Goal: Task Accomplishment & Management: Use online tool/utility

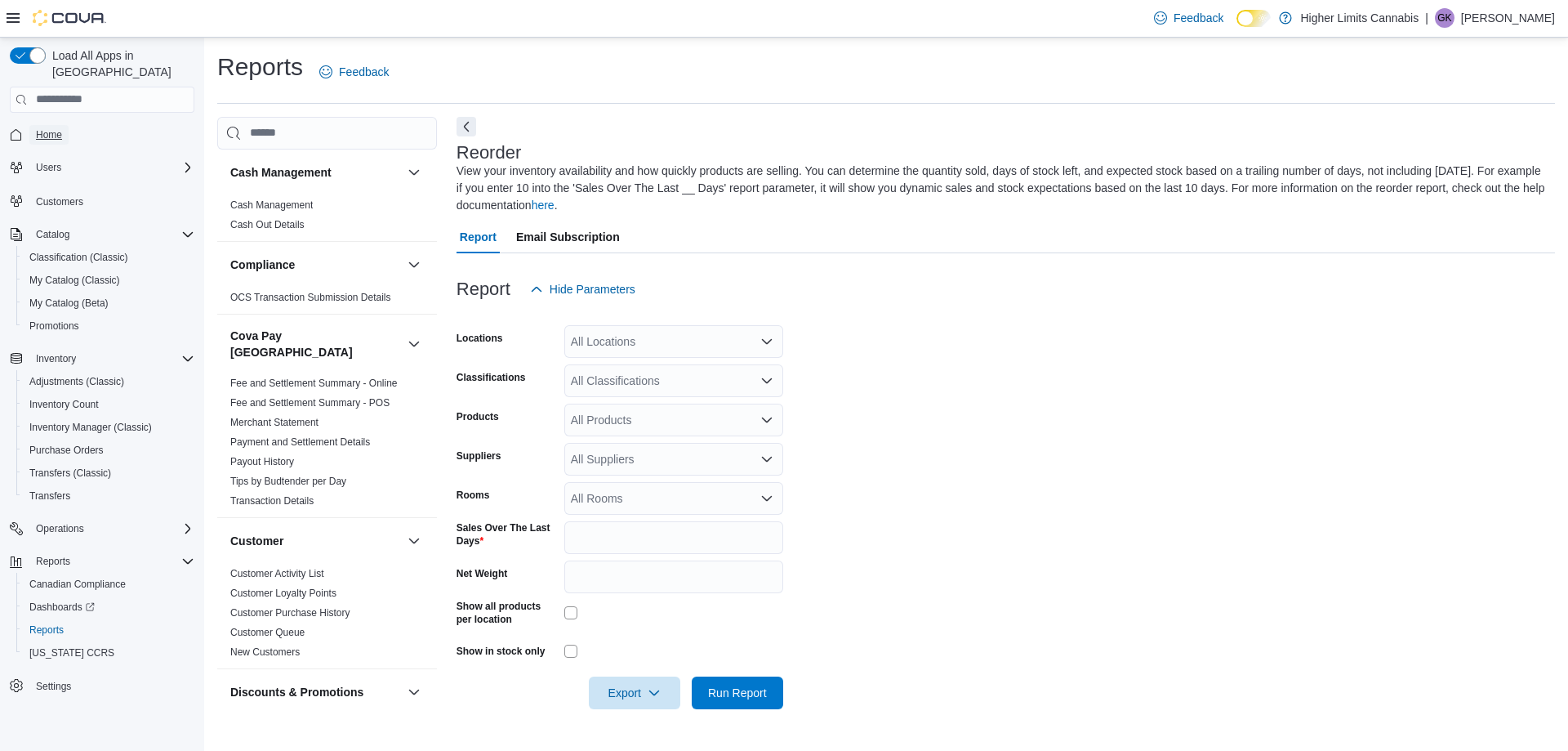
click at [52, 128] on span "Home" at bounding box center [48, 135] width 26 height 13
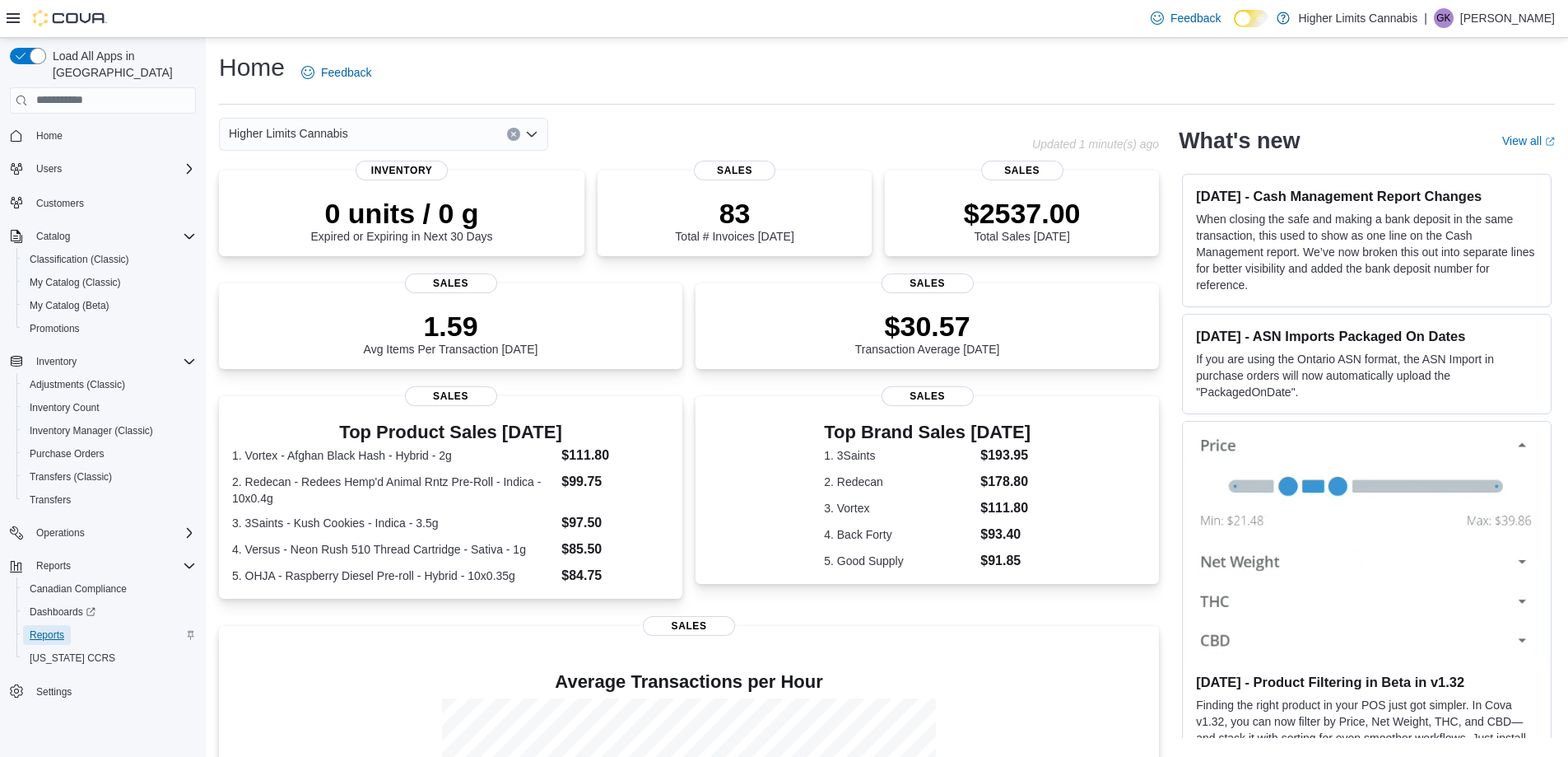
click at [47, 628] on span "Reports" at bounding box center [46, 635] width 34 height 13
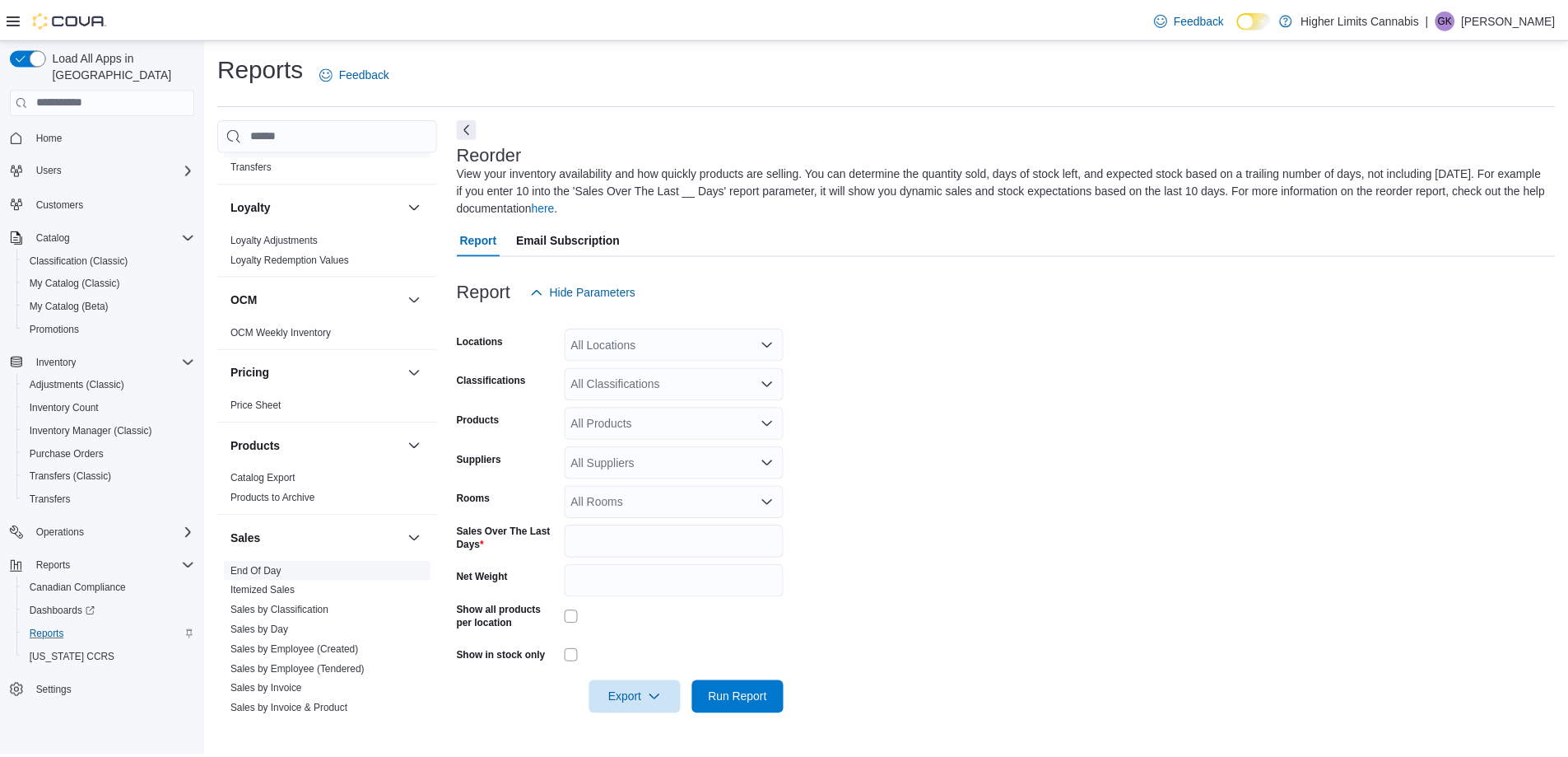
scroll to position [1212, 0]
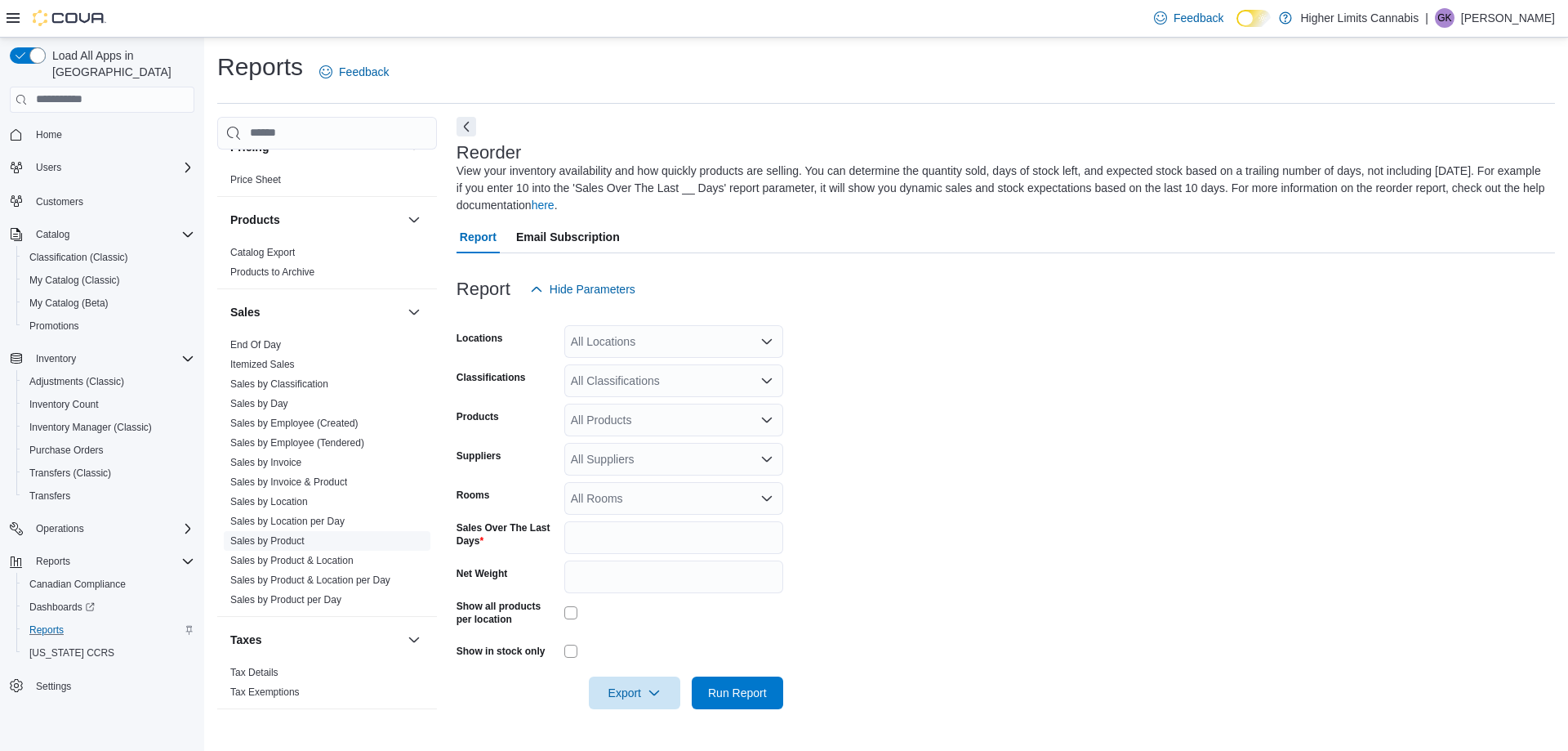
click at [277, 535] on link "Sales by Product" at bounding box center [267, 541] width 74 height 12
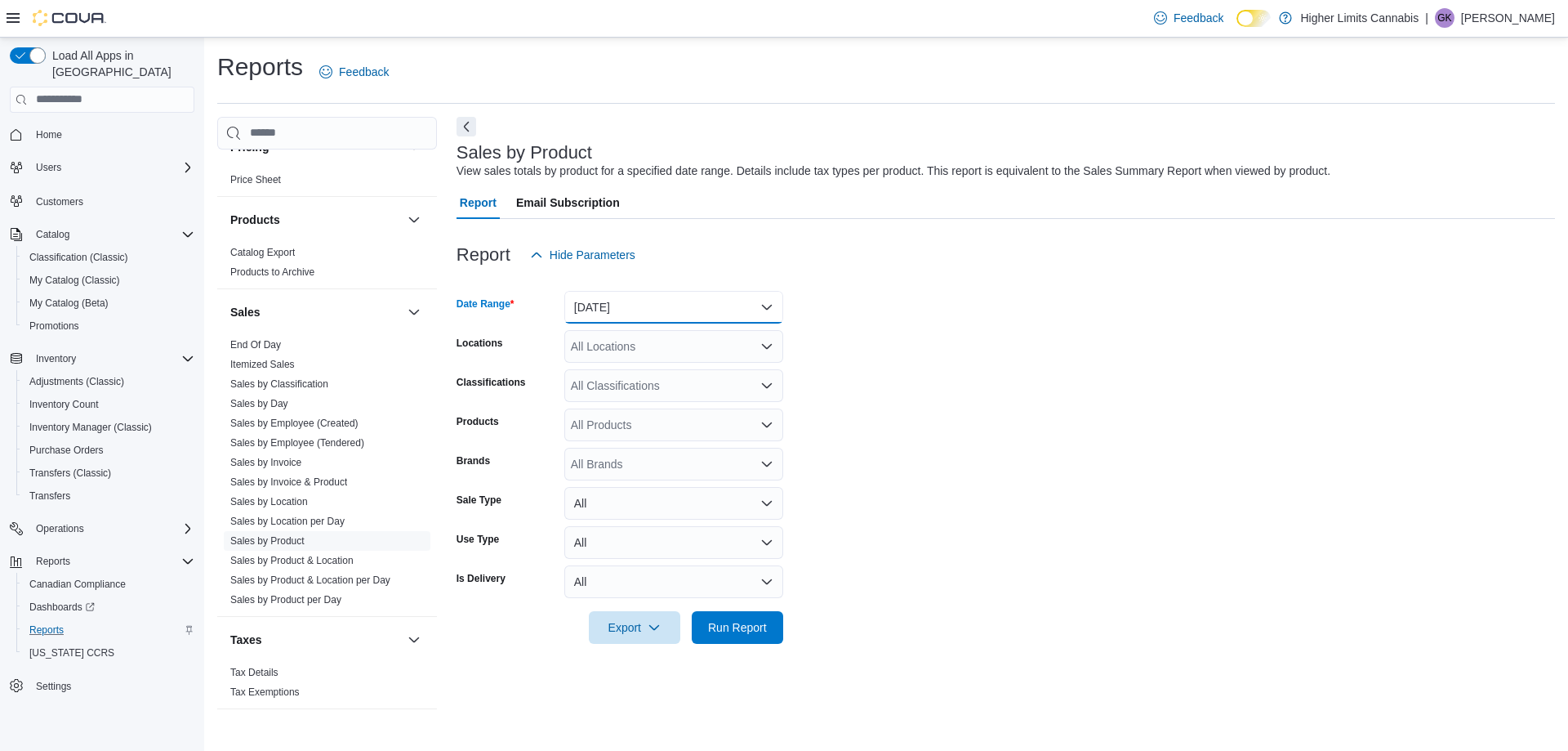
click at [628, 315] on button "[DATE]" at bounding box center [674, 307] width 219 height 32
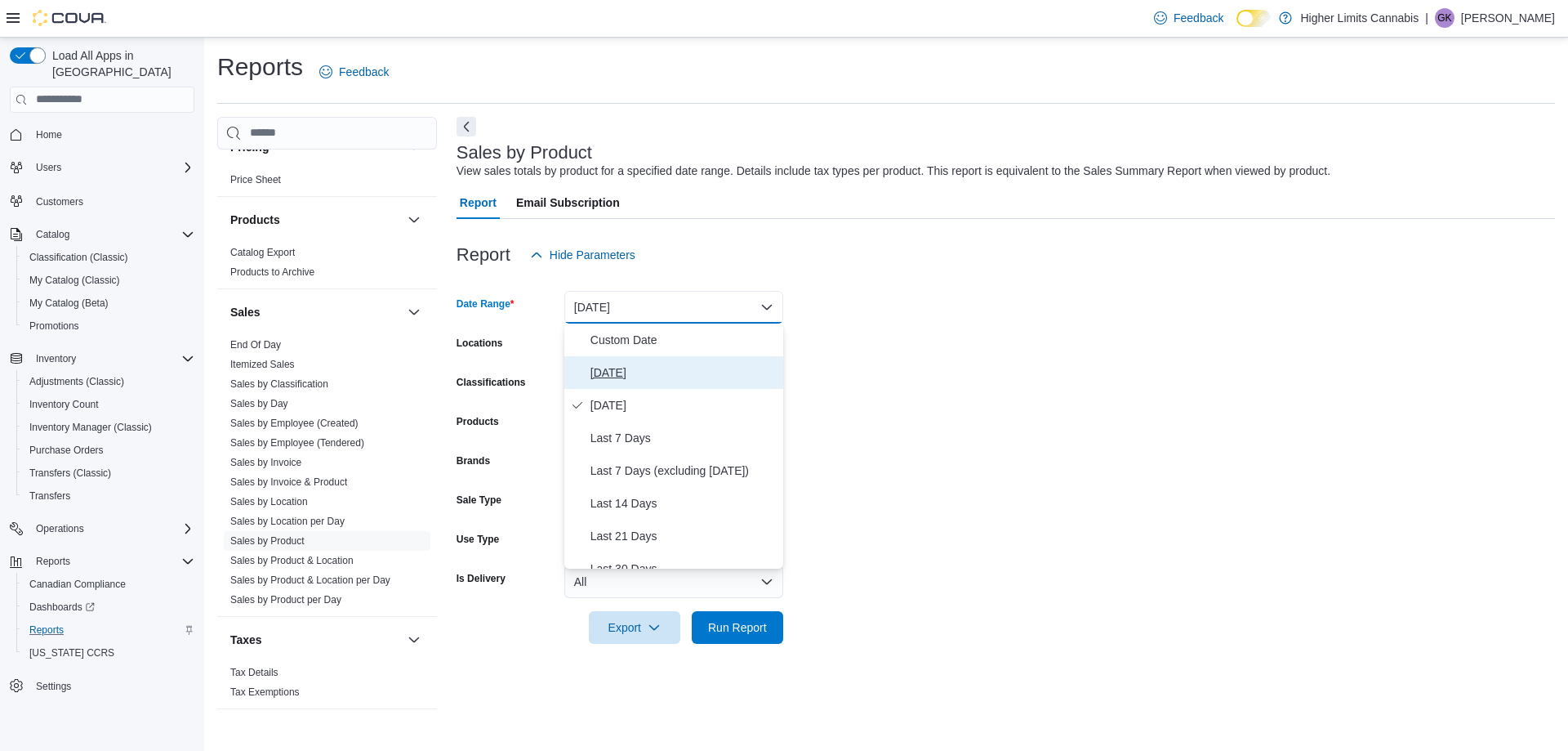
click at [623, 371] on span "[DATE]" at bounding box center [684, 373] width 186 height 20
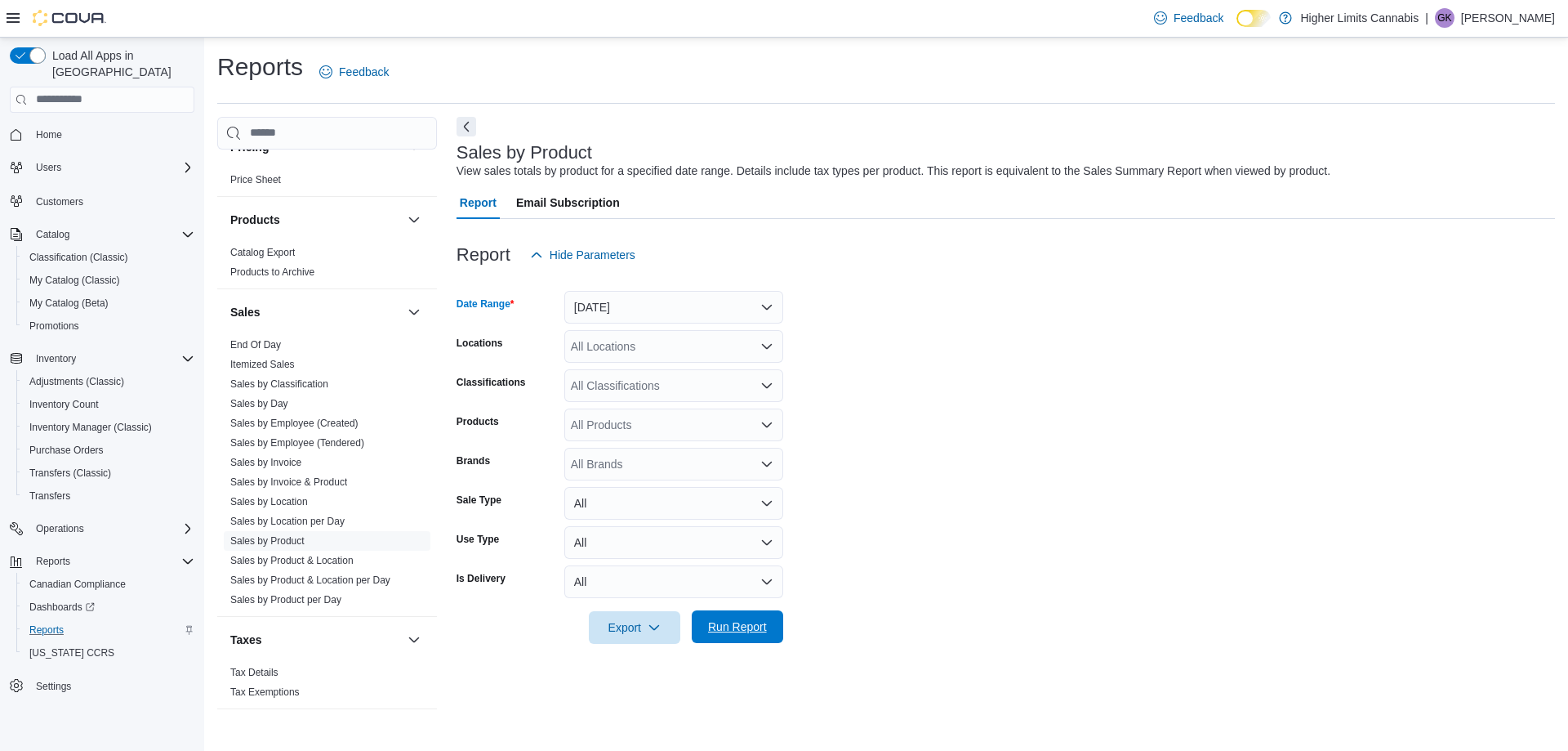
click at [748, 619] on span "Run Report" at bounding box center [737, 626] width 59 height 17
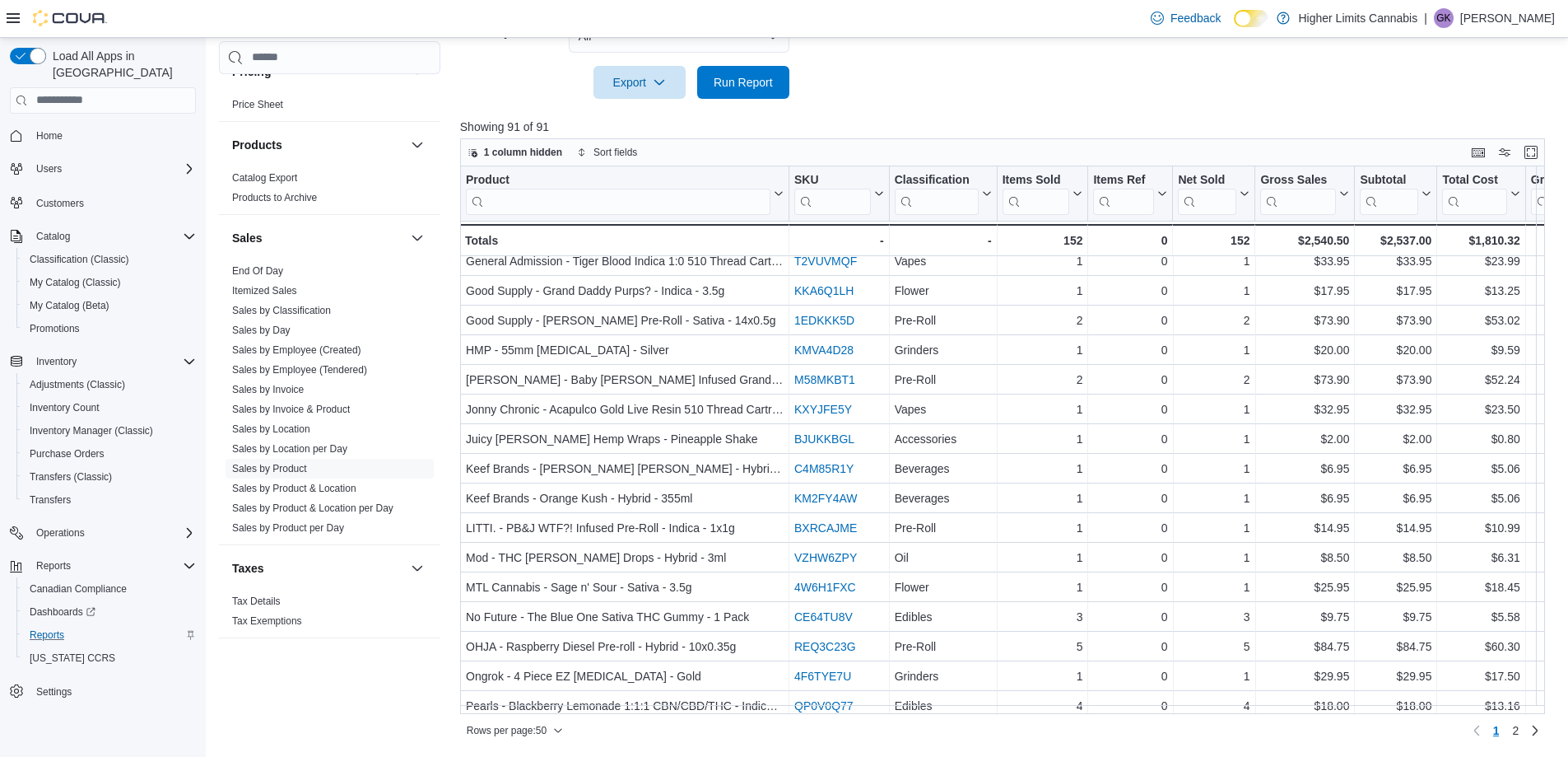
scroll to position [1033, 0]
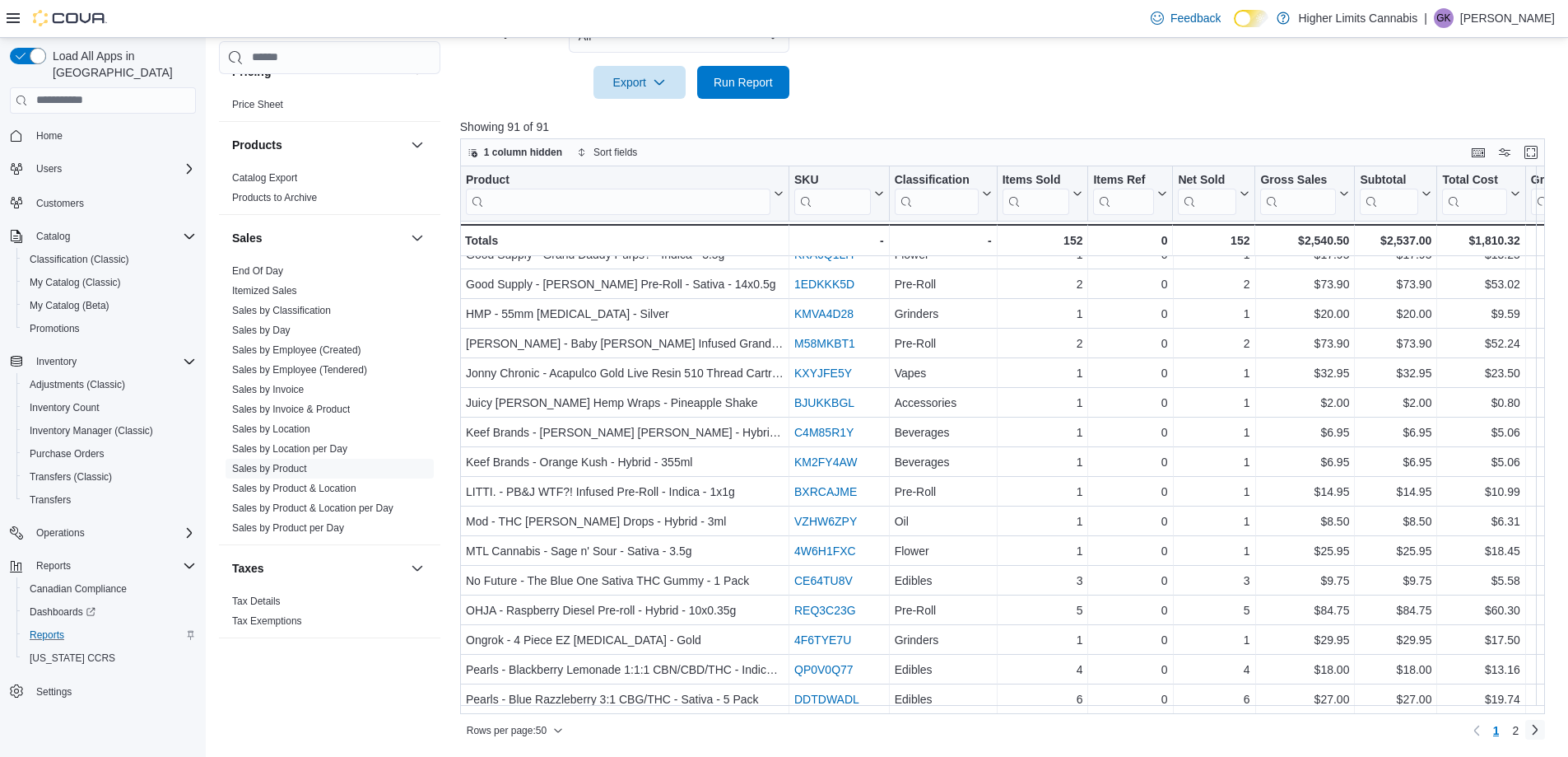
click at [1545, 737] on link "Next page" at bounding box center [1535, 729] width 20 height 20
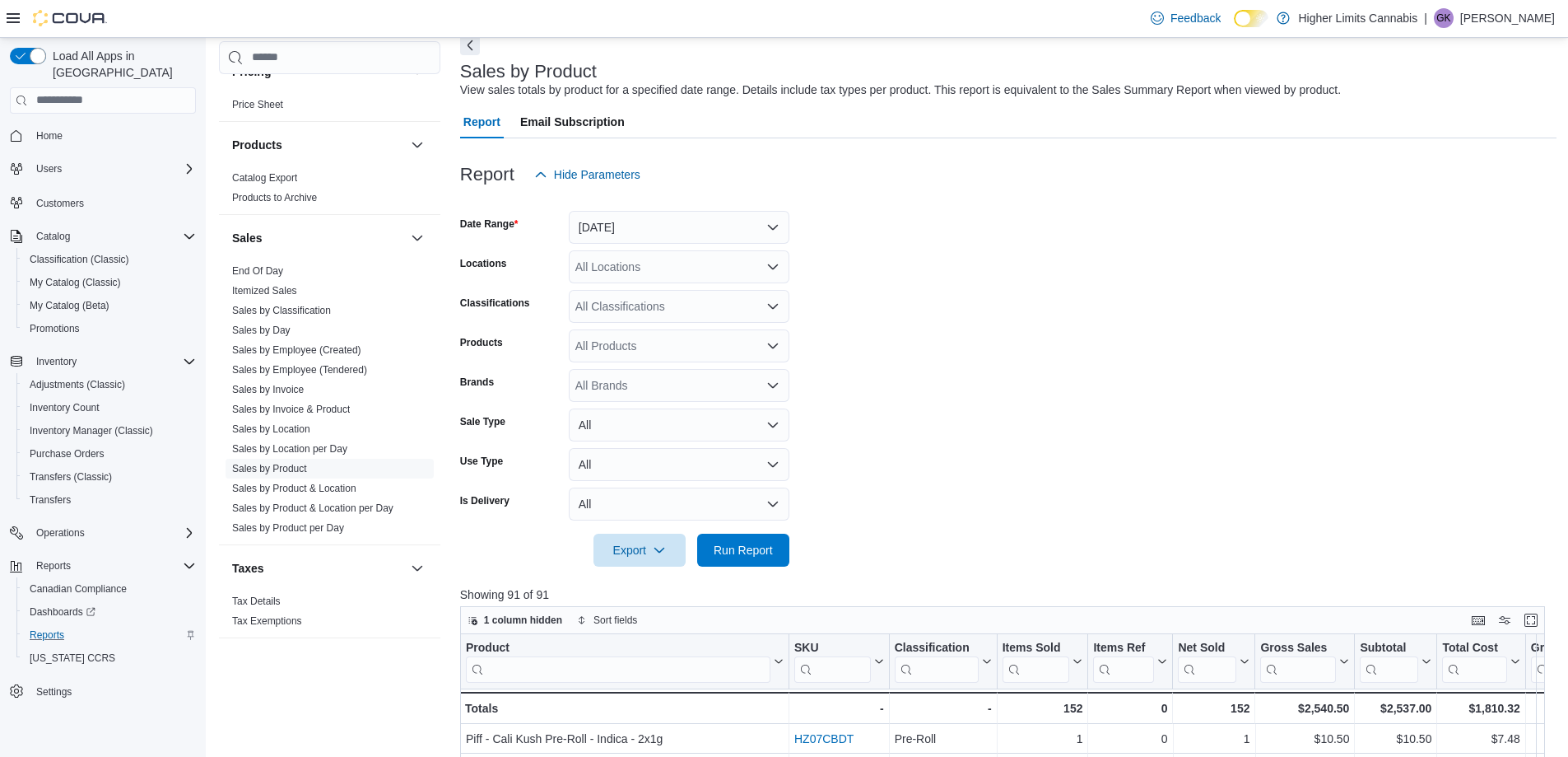
scroll to position [0, 0]
